Goal: Information Seeking & Learning: Learn about a topic

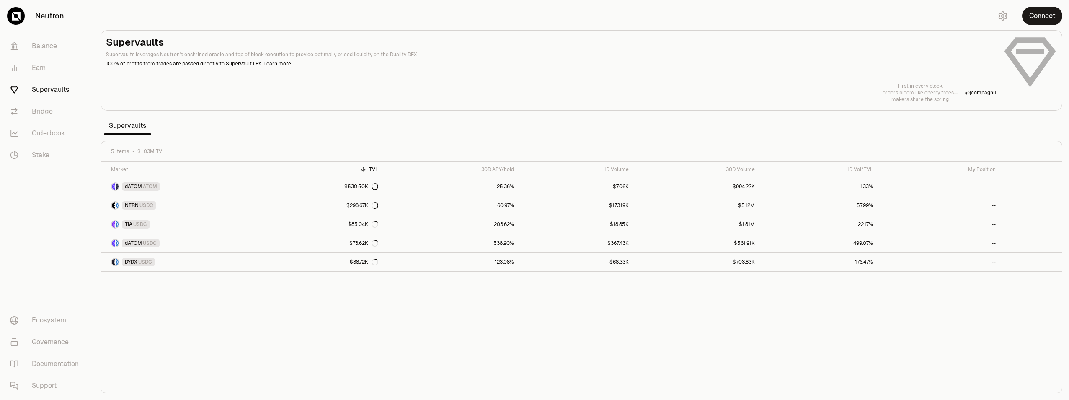
click at [558, 64] on p "100% of profits from trades are passed directly to Supervault LPs. Learn more" at bounding box center [551, 64] width 891 height 8
click at [572, 245] on link "$367.43K" at bounding box center [576, 243] width 115 height 18
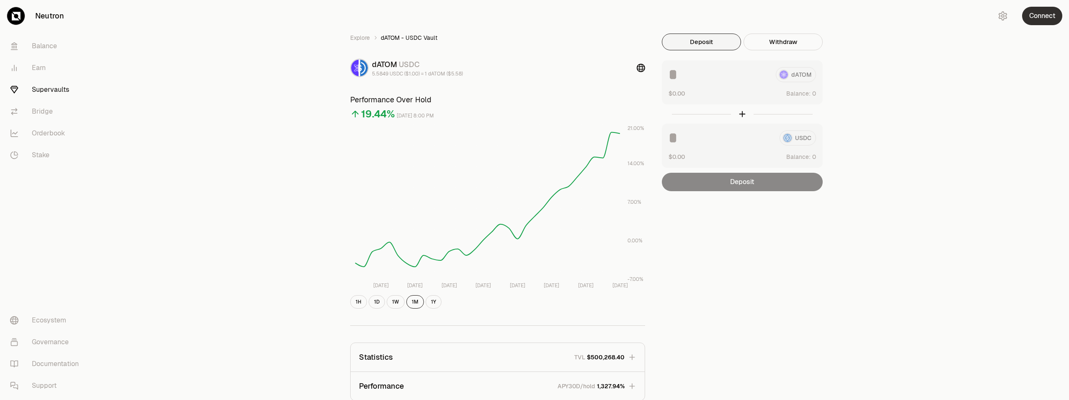
click at [1034, 18] on button "Connect" at bounding box center [1042, 16] width 40 height 18
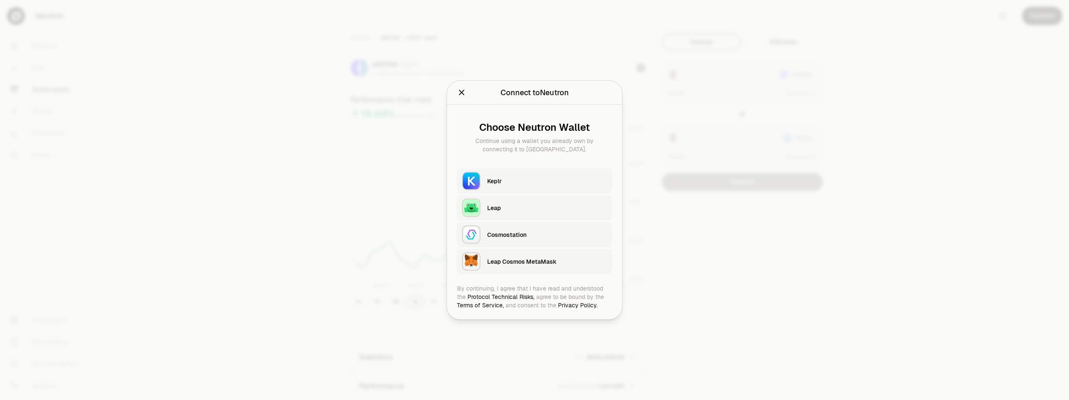
click at [507, 173] on div "Keplr" at bounding box center [549, 180] width 125 height 19
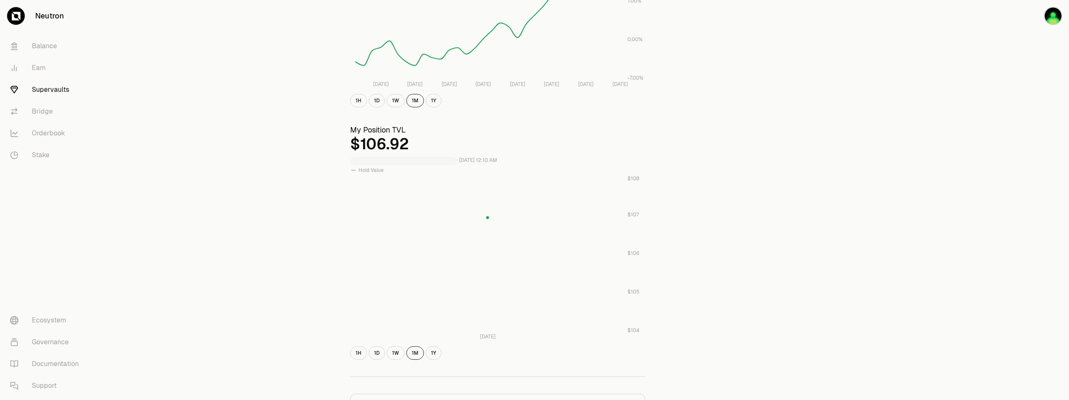
scroll to position [251, 0]
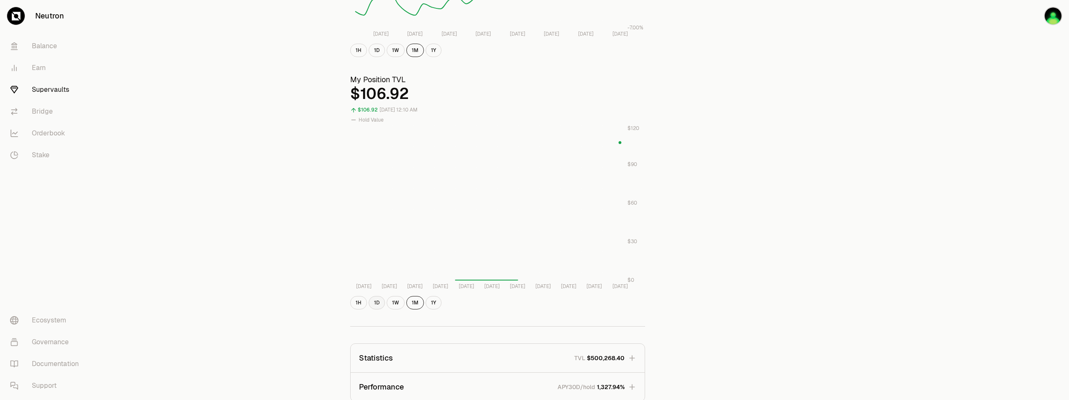
click at [375, 301] on button "1D" at bounding box center [377, 302] width 16 height 13
click at [363, 303] on button "1H" at bounding box center [358, 302] width 17 height 13
click at [378, 304] on button "1D" at bounding box center [377, 302] width 16 height 13
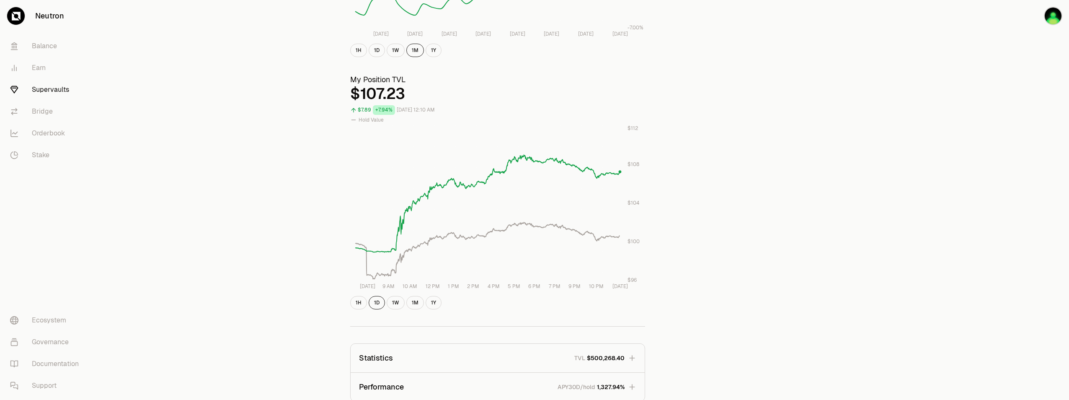
click at [747, 264] on div "Explore dATOM - USDC Vault dATOM USDC 5.5849 USDC ($1.00) = 1 dATOM ($5.58) Per…" at bounding box center [581, 148] width 483 height 733
